Goal: Find specific page/section: Find specific page/section

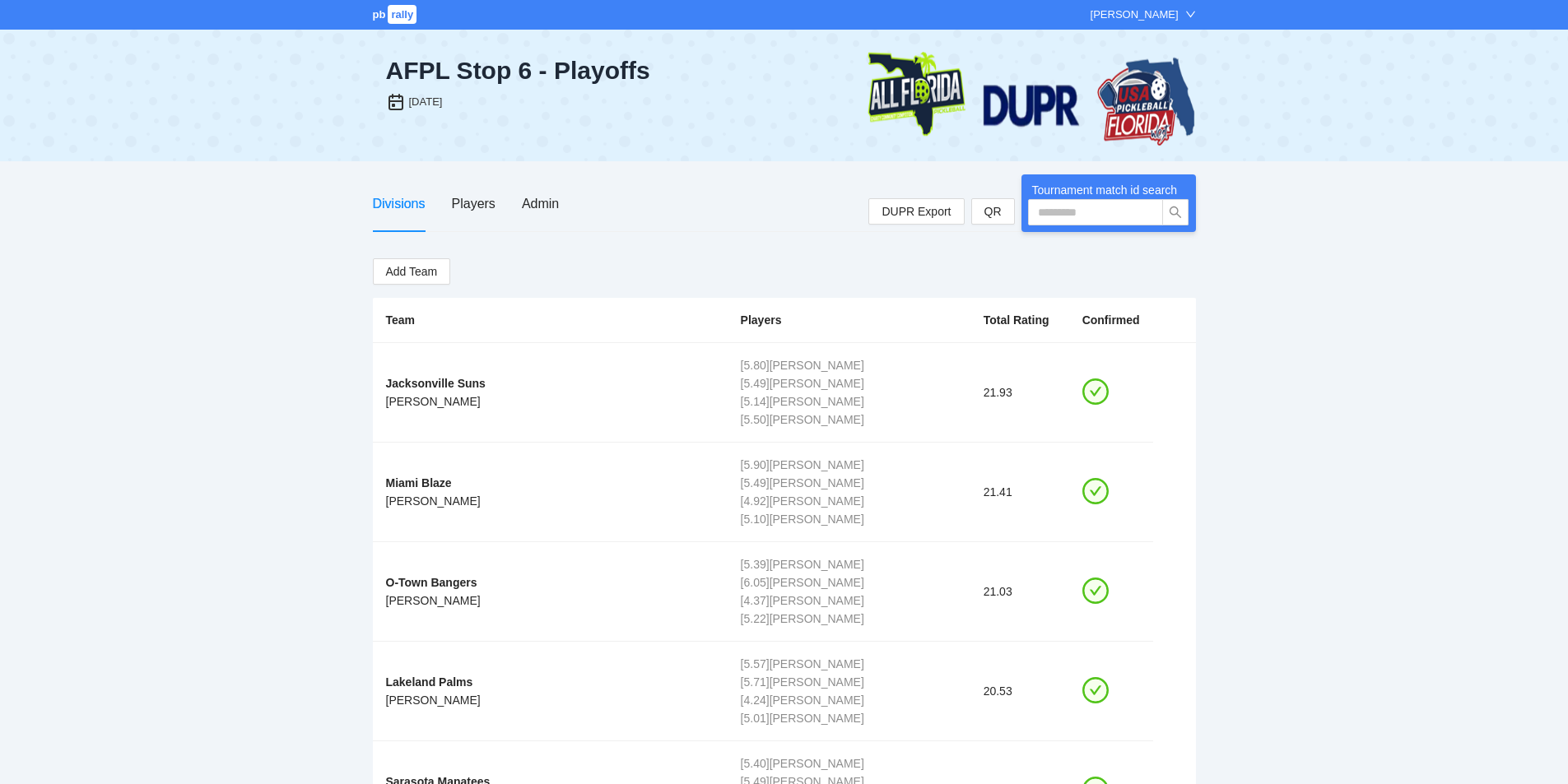
click at [395, 24] on div "pb rally [PERSON_NAME]" at bounding box center [784, 14] width 1568 height 30
click at [401, 20] on span "rally" at bounding box center [402, 14] width 29 height 19
click at [401, 10] on span "rally" at bounding box center [402, 14] width 29 height 19
click at [1153, 17] on div "[PERSON_NAME]" at bounding box center [1134, 14] width 88 height 16
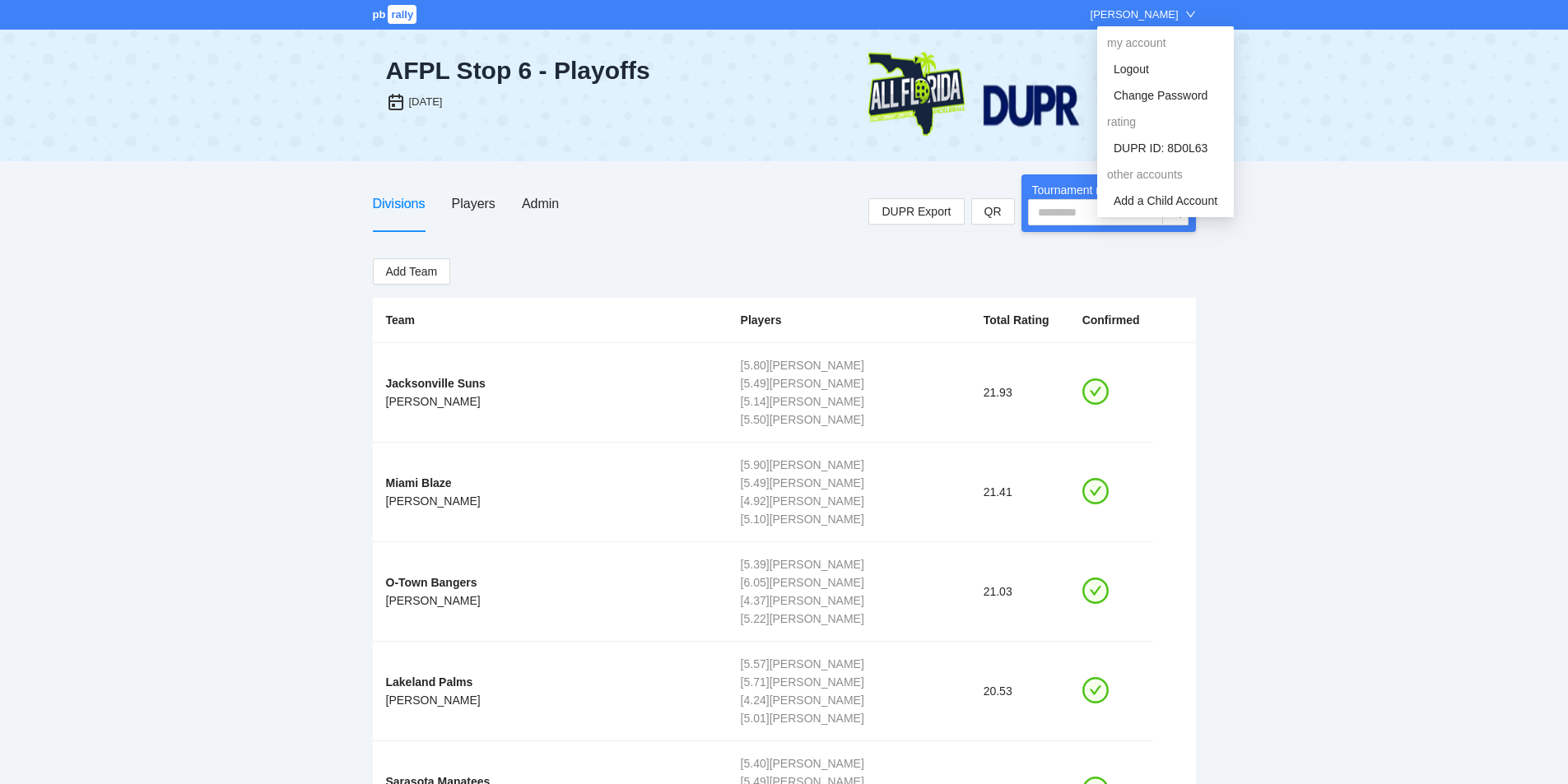
click at [1120, 39] on div "my account" at bounding box center [1165, 43] width 137 height 27
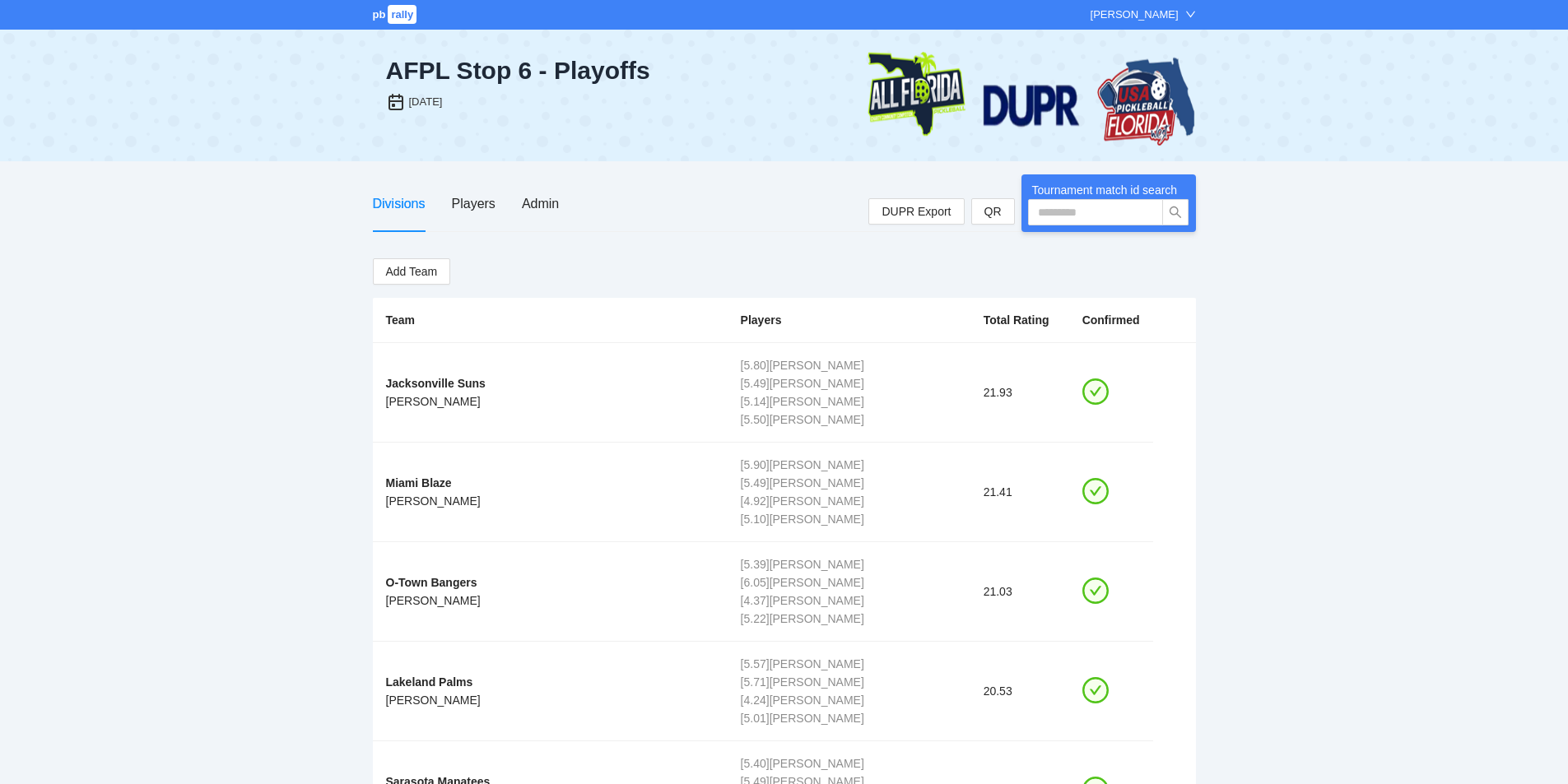
click at [642, 48] on div "AFPL Stop 6 - Playoffs Sat, Sep 28, 2024" at bounding box center [784, 95] width 823 height 132
click at [612, 75] on div "AFPL Stop 6 - Playoffs" at bounding box center [619, 71] width 467 height 30
click at [422, 116] on div "[DATE]" at bounding box center [619, 101] width 467 height 32
click at [397, 108] on icon at bounding box center [396, 101] width 20 height 20
click at [408, 8] on span "rally" at bounding box center [402, 14] width 29 height 19
